Goal: Task Accomplishment & Management: Manage account settings

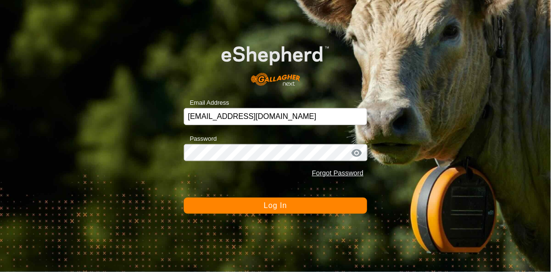
click at [255, 204] on button "Log In" at bounding box center [276, 206] width 184 height 16
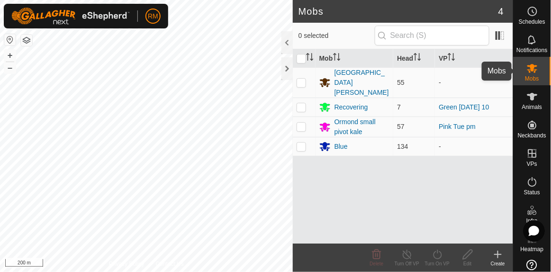
click at [533, 72] on icon at bounding box center [532, 68] width 11 height 11
click at [303, 143] on p-checkbox at bounding box center [301, 147] width 9 height 8
checkbox input "true"
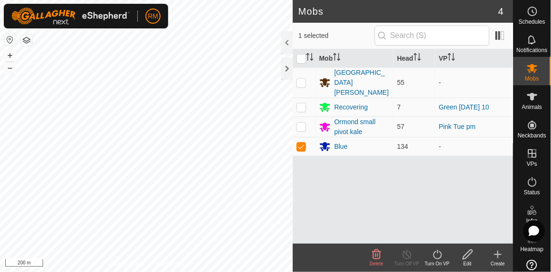
click at [436, 253] on icon at bounding box center [438, 254] width 12 height 11
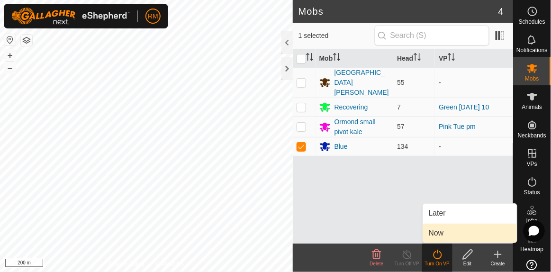
click at [443, 231] on link "Now" at bounding box center [470, 233] width 94 height 19
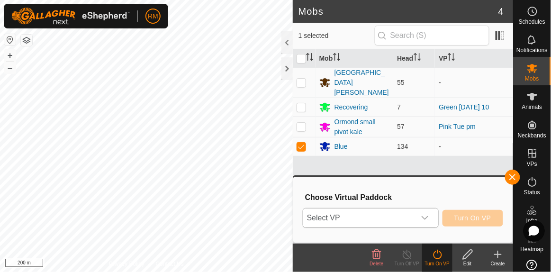
click at [424, 216] on icon "dropdown trigger" at bounding box center [425, 218] width 8 height 8
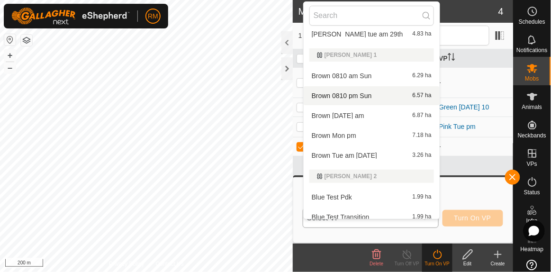
scroll to position [301, 0]
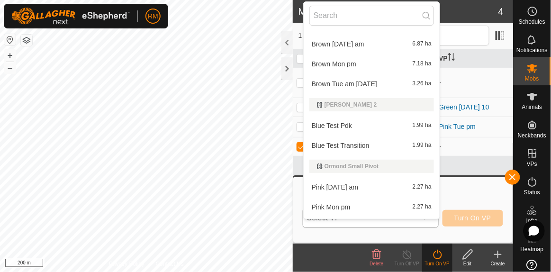
click at [347, 144] on li "Blue Test Transition 1.99 ha" at bounding box center [372, 145] width 136 height 19
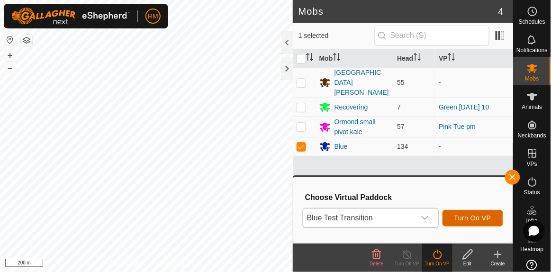
click at [465, 215] on span "Turn On VP" at bounding box center [472, 218] width 37 height 8
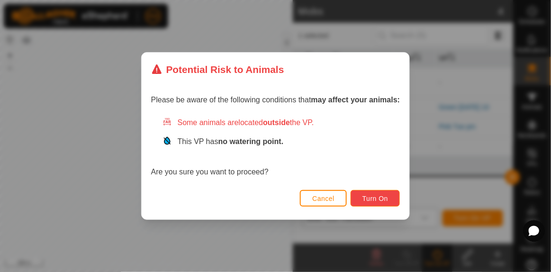
click at [387, 199] on span "Turn On" at bounding box center [375, 199] width 26 height 8
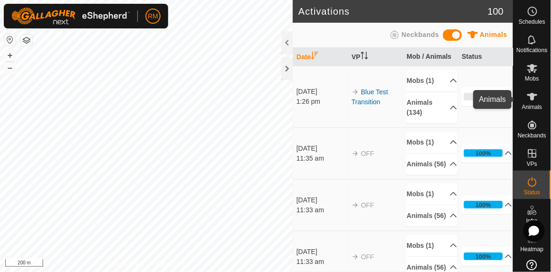
click at [528, 97] on icon at bounding box center [532, 97] width 10 height 8
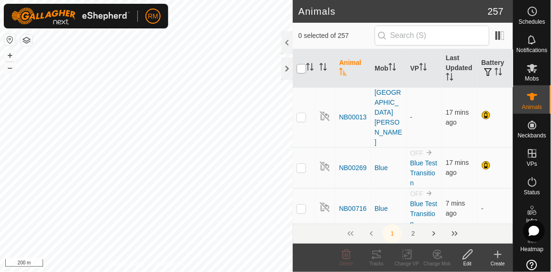
drag, startPoint x: 303, startPoint y: 67, endPoint x: 400, endPoint y: 66, distance: 97.6
click at [303, 67] on input "checkbox" at bounding box center [301, 68] width 9 height 9
checkbox input "true"
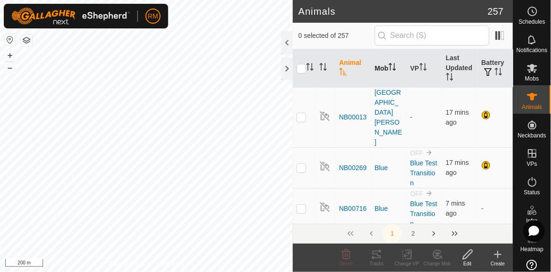
checkbox input "true"
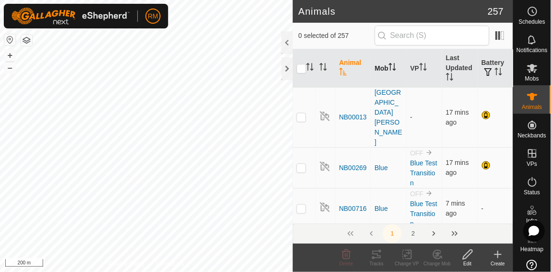
checkbox input "true"
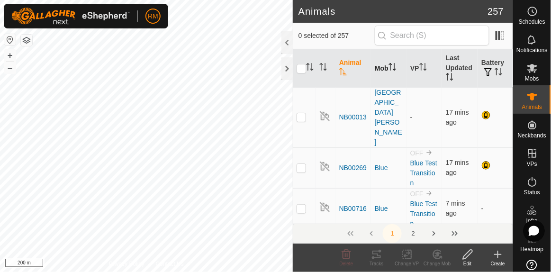
checkbox input "true"
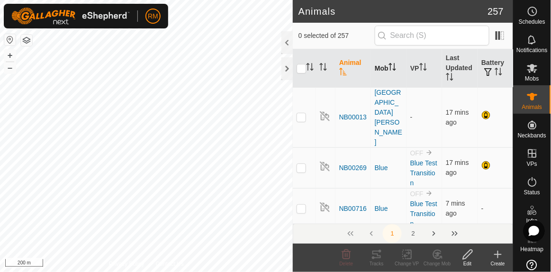
checkbox input "true"
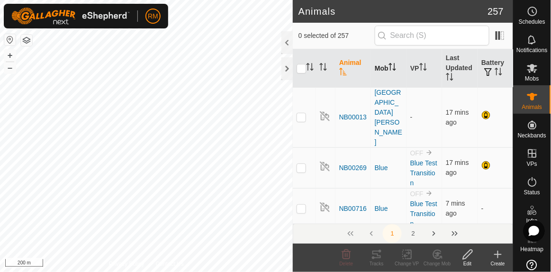
checkbox input "true"
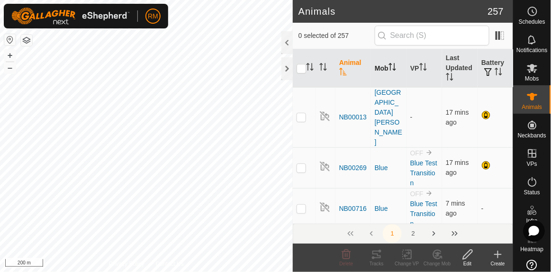
checkbox input "true"
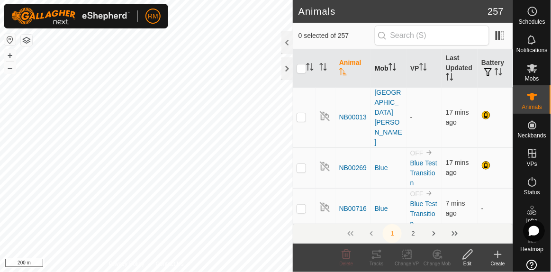
checkbox input "true"
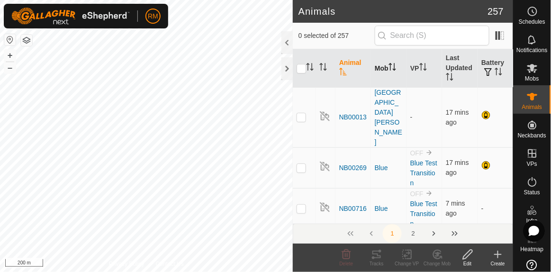
checkbox input "true"
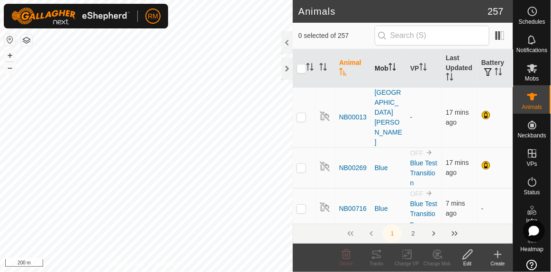
checkbox input "true"
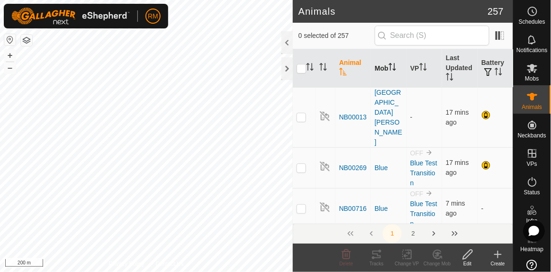
checkbox input "true"
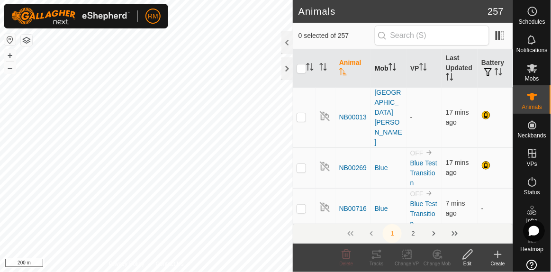
checkbox input "true"
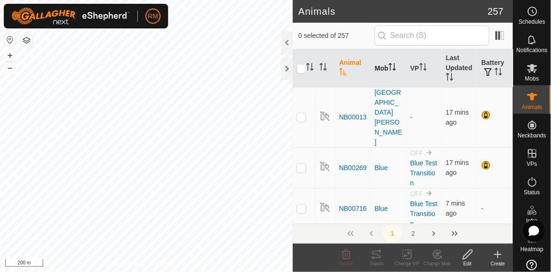
checkbox input "true"
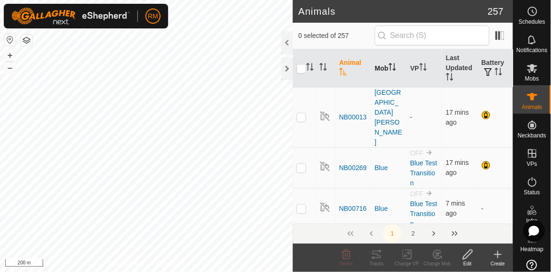
checkbox input "true"
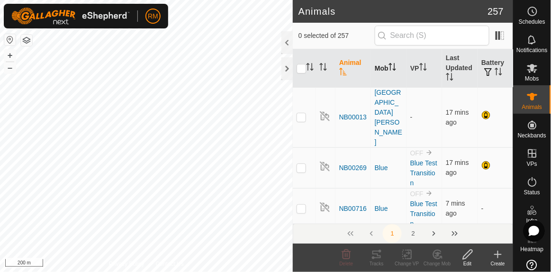
checkbox input "true"
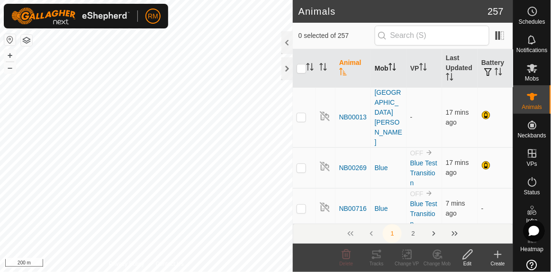
checkbox input "true"
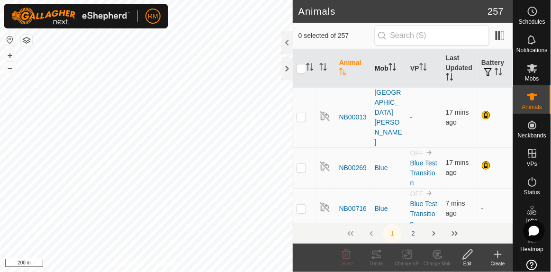
checkbox input "true"
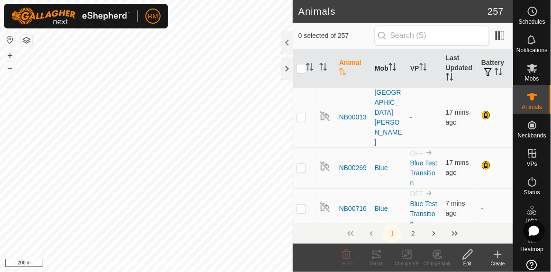
checkbox input "true"
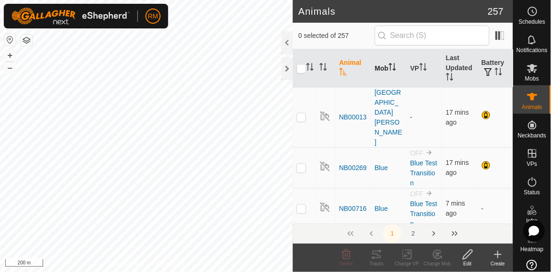
checkbox input "true"
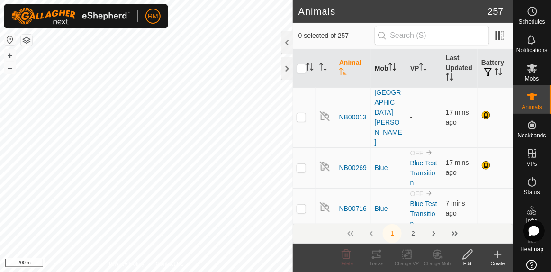
checkbox input "true"
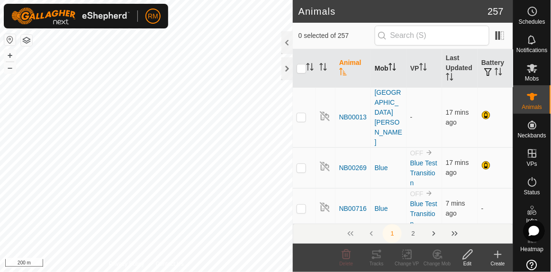
checkbox input "true"
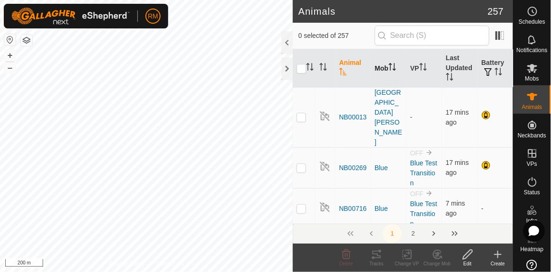
checkbox input "true"
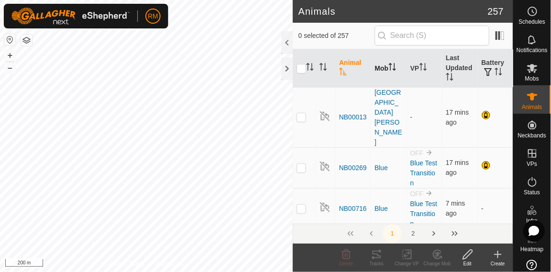
checkbox input "true"
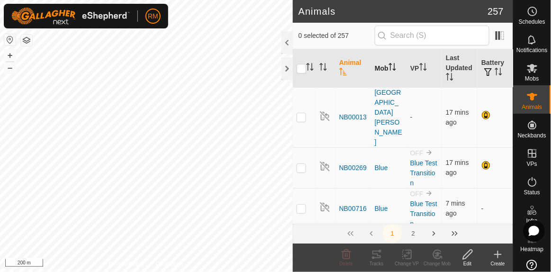
checkbox input "true"
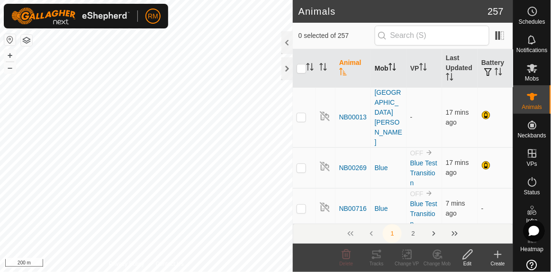
checkbox input "true"
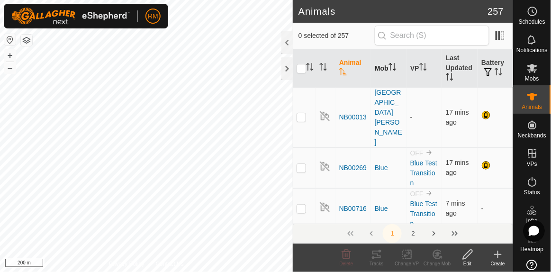
checkbox input "true"
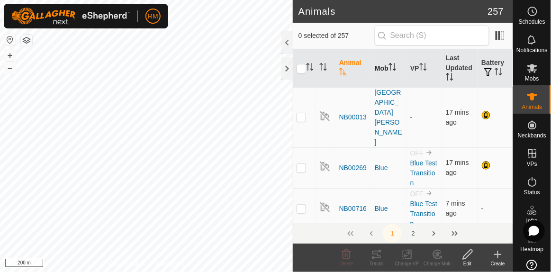
checkbox input "true"
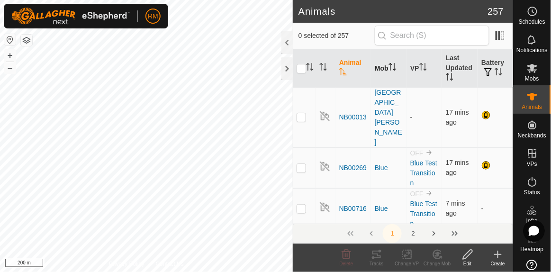
checkbox input "true"
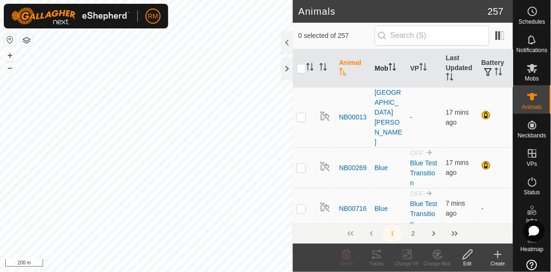
checkbox input "true"
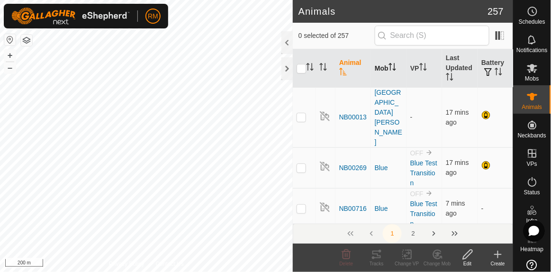
checkbox input "true"
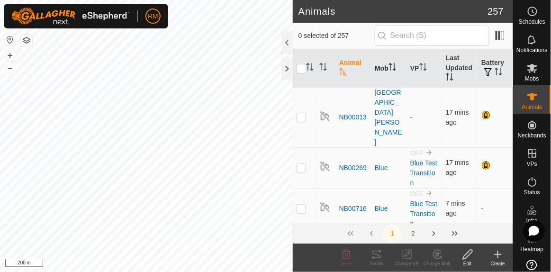
checkbox input "true"
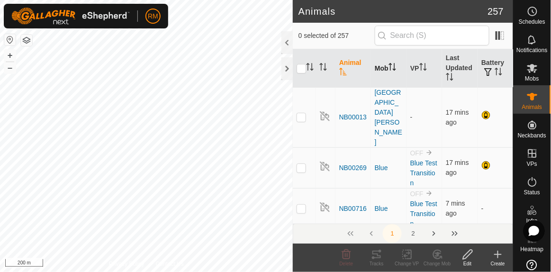
checkbox input "true"
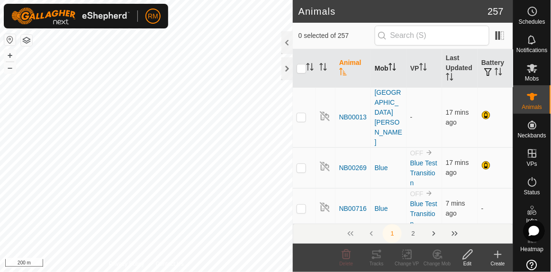
checkbox input "true"
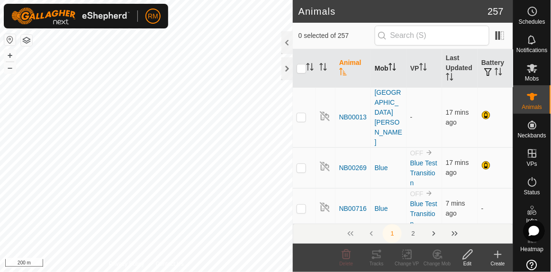
checkbox input "true"
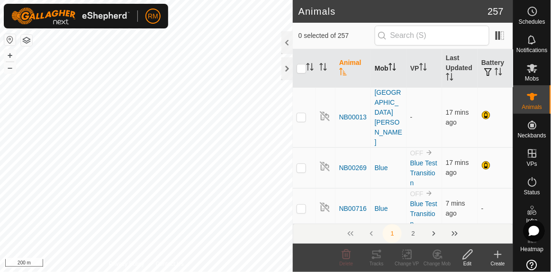
checkbox input "true"
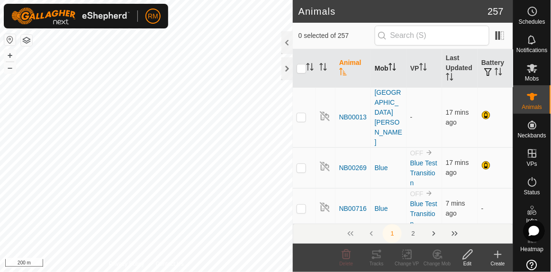
checkbox input "true"
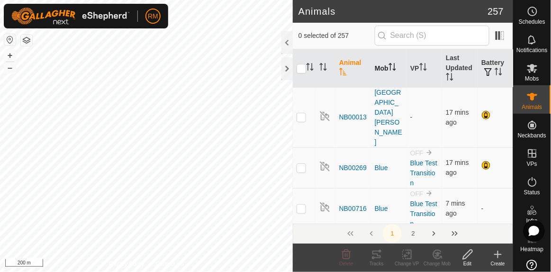
checkbox input "true"
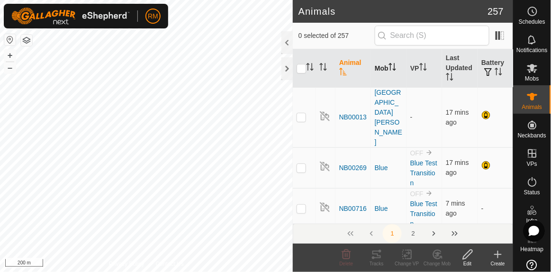
checkbox input "true"
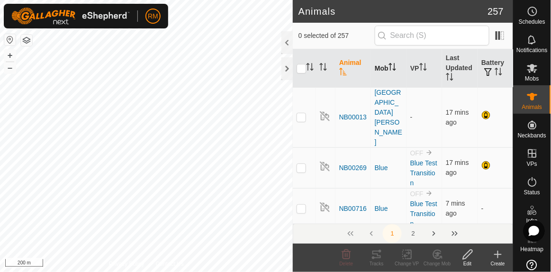
checkbox input "true"
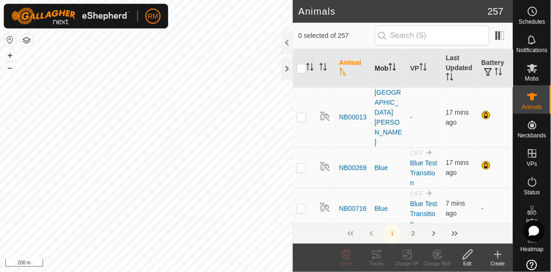
checkbox input "true"
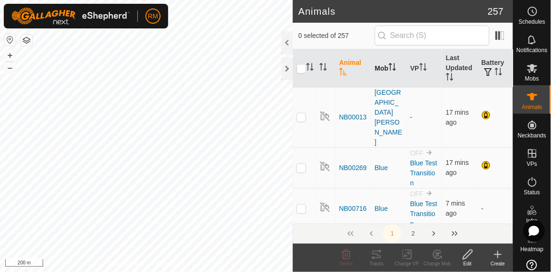
checkbox input "true"
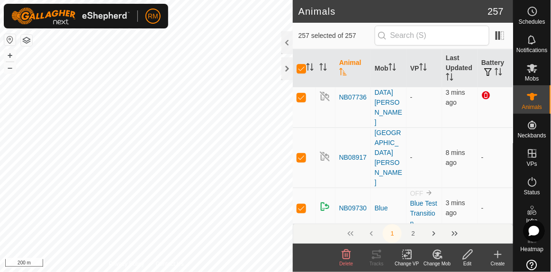
scroll to position [646, 0]
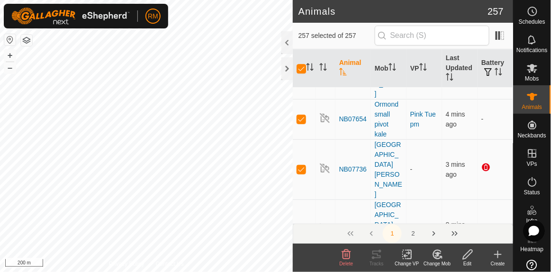
click at [469, 259] on icon at bounding box center [468, 254] width 12 height 11
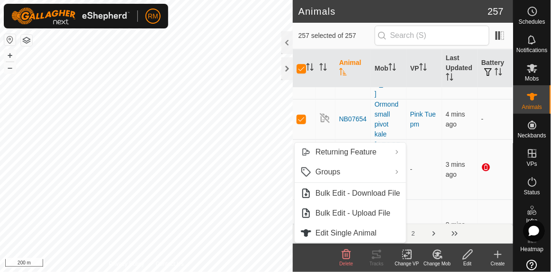
click at [467, 250] on icon at bounding box center [468, 254] width 12 height 11
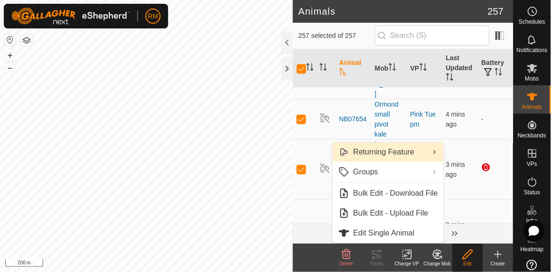
click at [411, 150] on link "Returning Feature" at bounding box center [388, 152] width 111 height 19
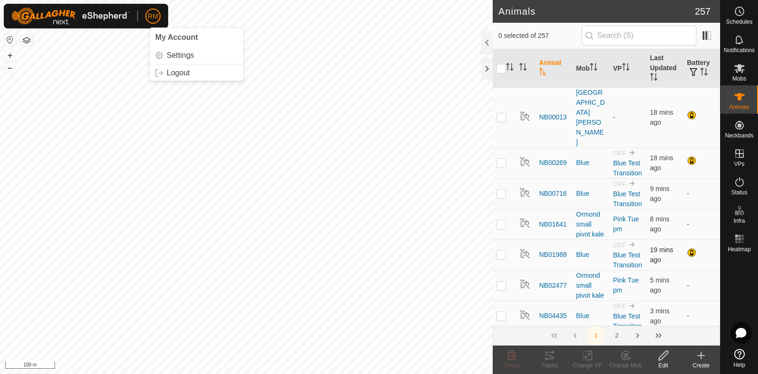
click at [550, 259] on div "Animals 257 0 selected of 257 Animal Mob VP Last Updated Battery NB00013 Isolat…" at bounding box center [360, 187] width 720 height 374
click at [489, 42] on div at bounding box center [486, 42] width 11 height 23
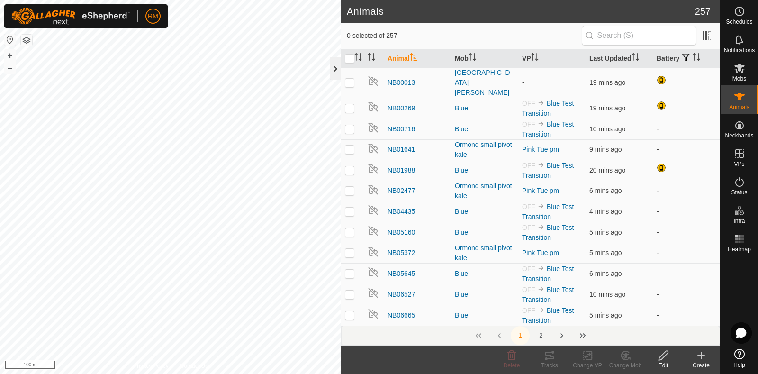
click at [334, 67] on div at bounding box center [335, 68] width 11 height 23
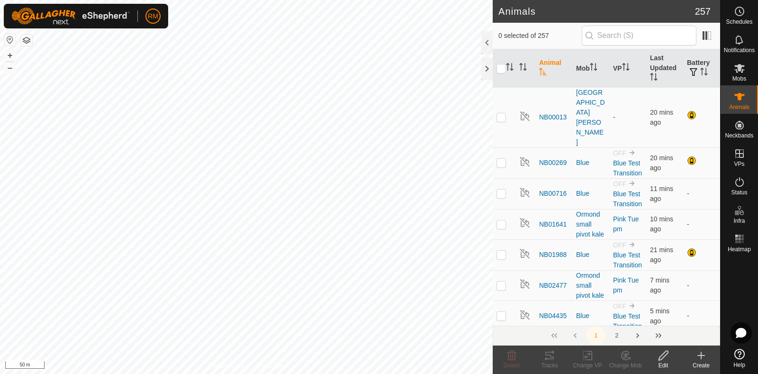
click at [457, 271] on html "RM Schedules Notifications Mobs Animals Neckbands VPs Status Infra Heatmap Help…" at bounding box center [379, 187] width 758 height 374
click at [251, 271] on html "RM Schedules Notifications Mobs Animals Neckbands VPs Status Infra Heatmap Help…" at bounding box center [379, 187] width 758 height 374
click at [296, 271] on html "RM Schedules Notifications Mobs Animals Neckbands VPs Status Infra Heatmap Help…" at bounding box center [379, 187] width 758 height 374
click at [514, 271] on div "Animals 257 0 selected of 257 Animal Mob VP Last Updated Battery NB00013 Isolat…" at bounding box center [360, 187] width 720 height 374
click at [550, 271] on div "Animals 257 0 selected of 257 Animal Mob VP Last Updated Battery NB00013 Isolat…" at bounding box center [360, 187] width 720 height 374
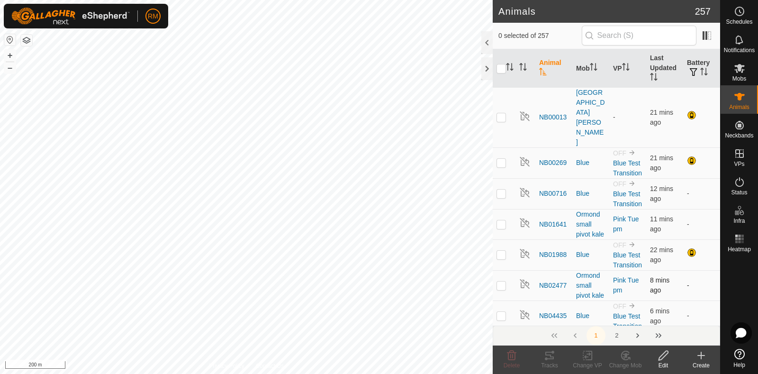
click at [550, 271] on div "Animals 257 0 selected of 257 Animal Mob VP Last Updated Battery NB00013 Isolat…" at bounding box center [360, 187] width 720 height 374
